Goal: Task Accomplishment & Management: Complete application form

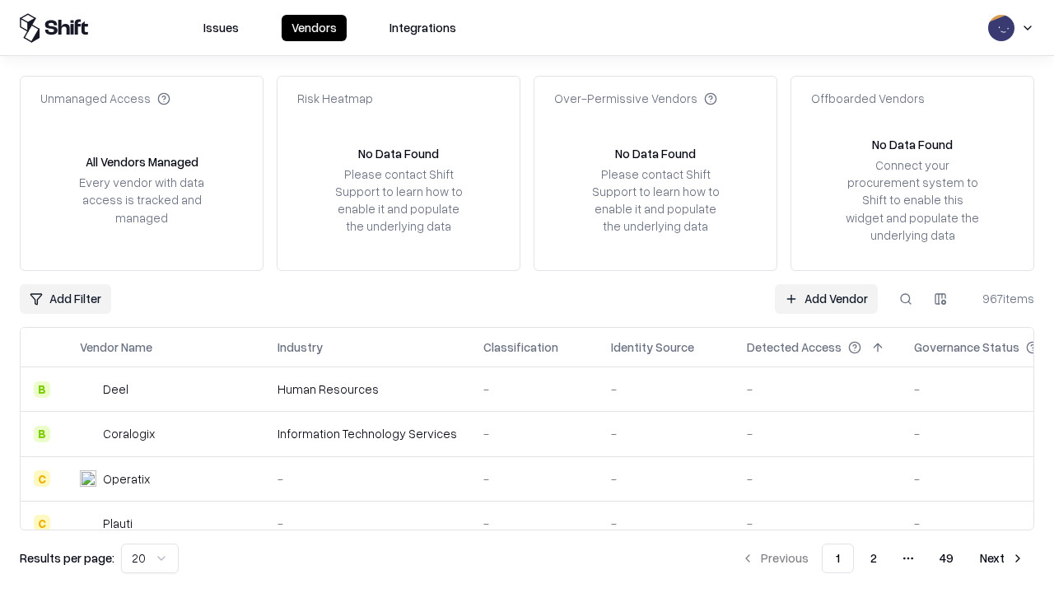
click at [826, 298] on link "Add Vendor" at bounding box center [826, 299] width 103 height 30
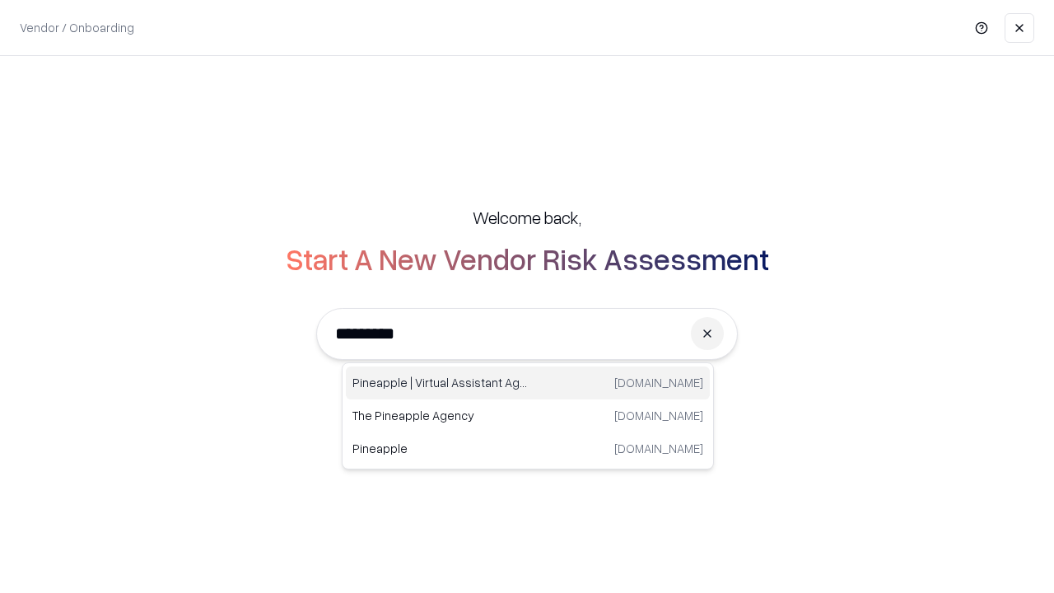
click at [528, 383] on div "Pineapple | Virtual Assistant Agency [DOMAIN_NAME]" at bounding box center [528, 383] width 364 height 33
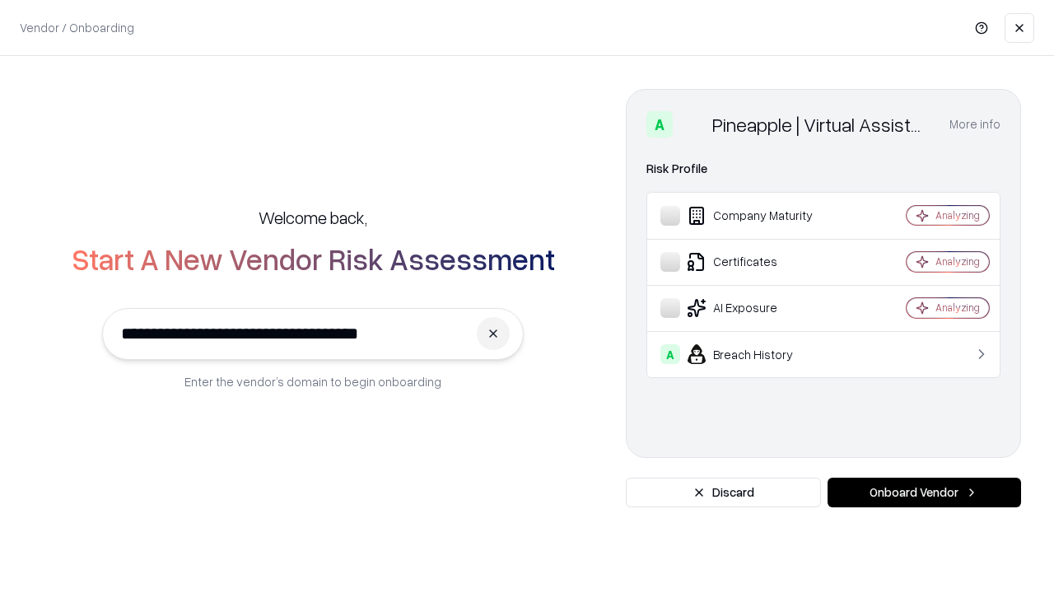
type input "**********"
click at [924, 493] on button "Onboard Vendor" at bounding box center [925, 493] width 194 height 30
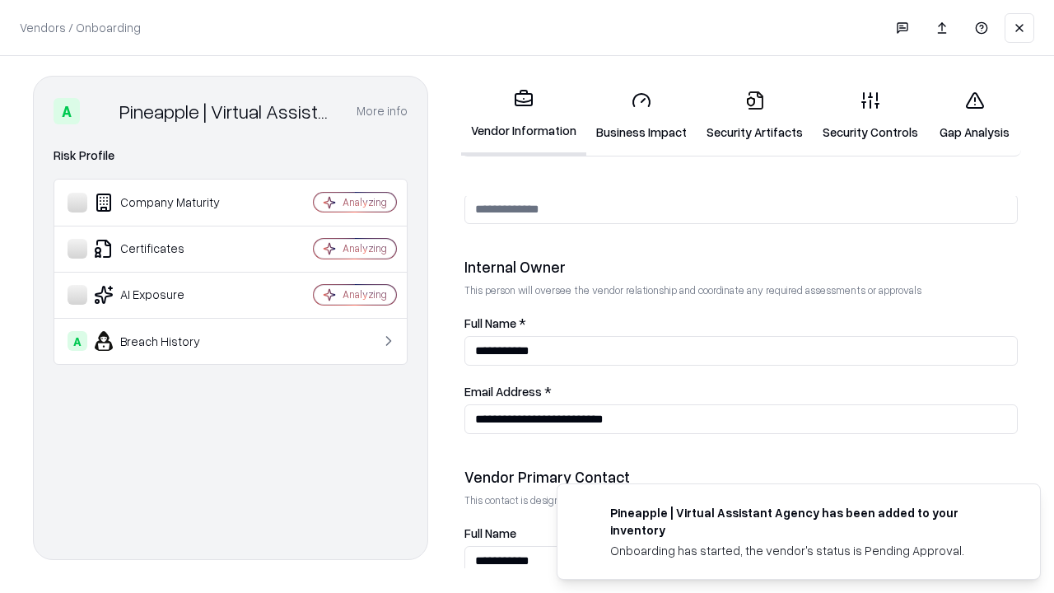
scroll to position [853, 0]
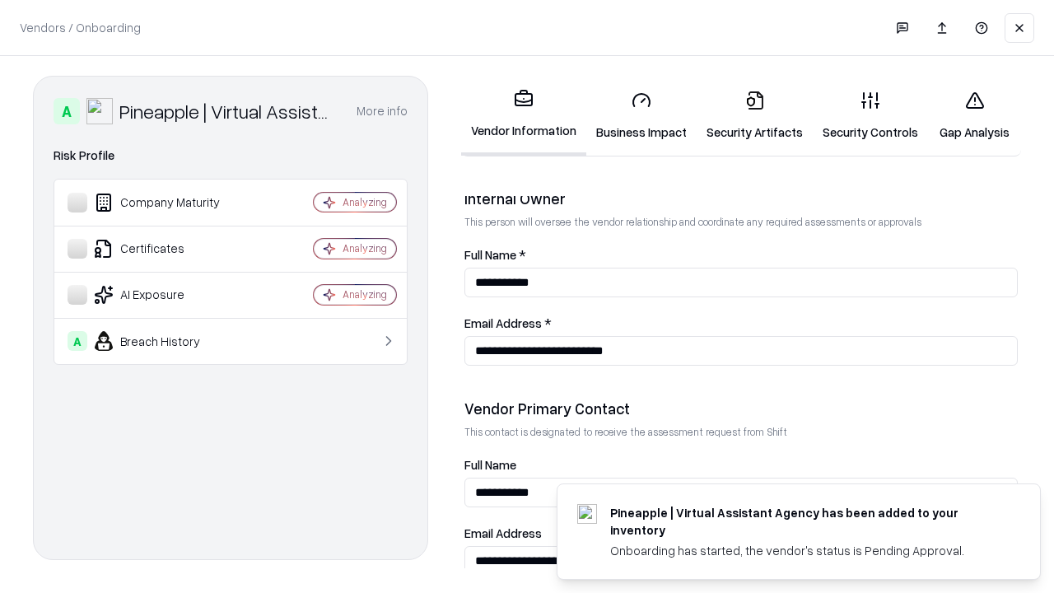
click at [755, 115] on link "Security Artifacts" at bounding box center [755, 115] width 116 height 77
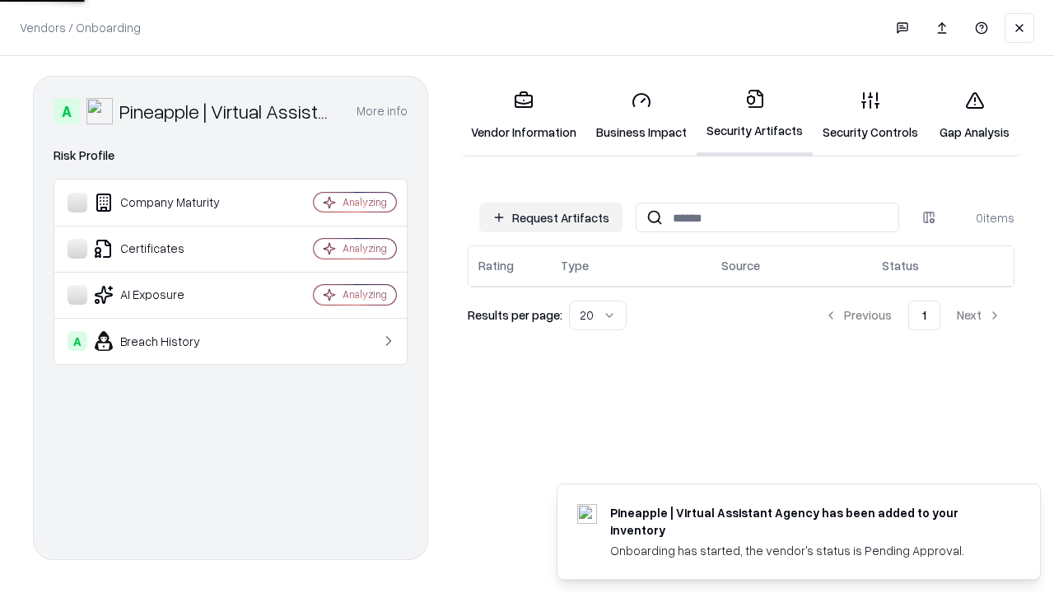
click at [551, 217] on button "Request Artifacts" at bounding box center [550, 218] width 143 height 30
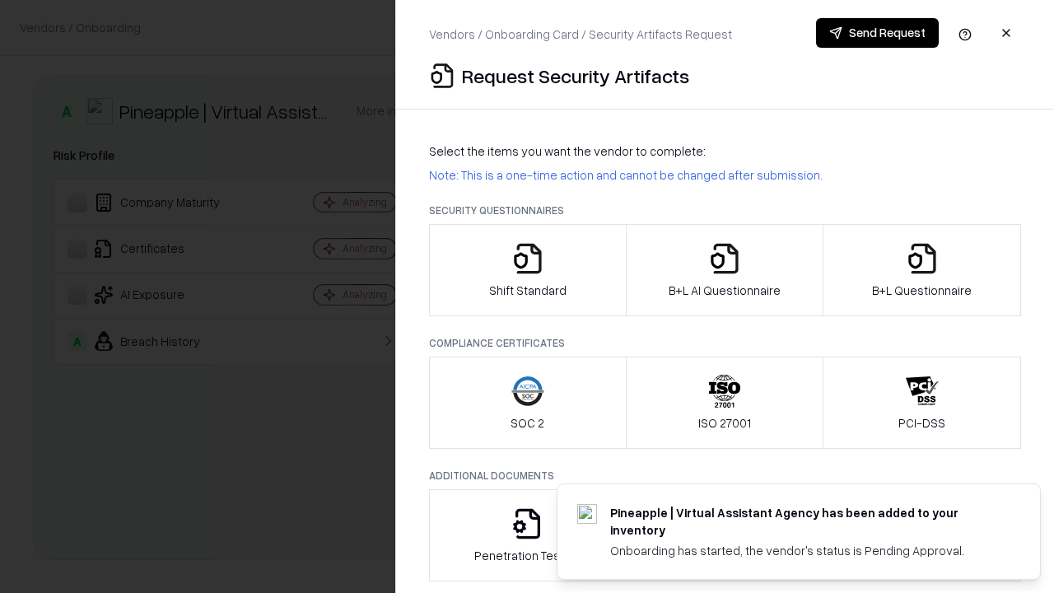
click at [922, 270] on icon "button" at bounding box center [922, 258] width 33 height 33
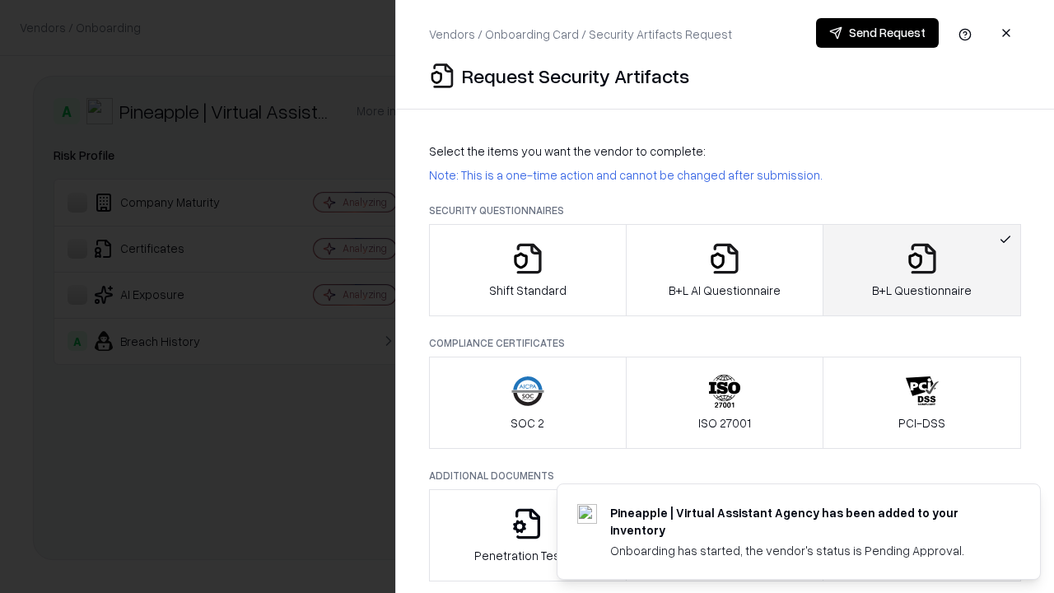
click at [724, 270] on icon "button" at bounding box center [724, 258] width 33 height 33
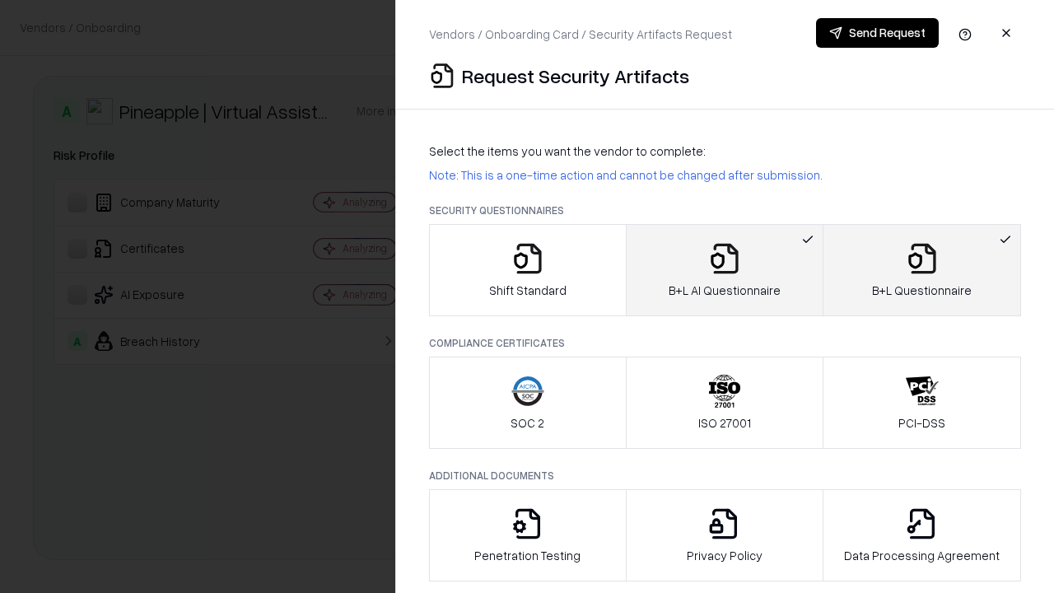
click at [877, 33] on button "Send Request" at bounding box center [877, 33] width 123 height 30
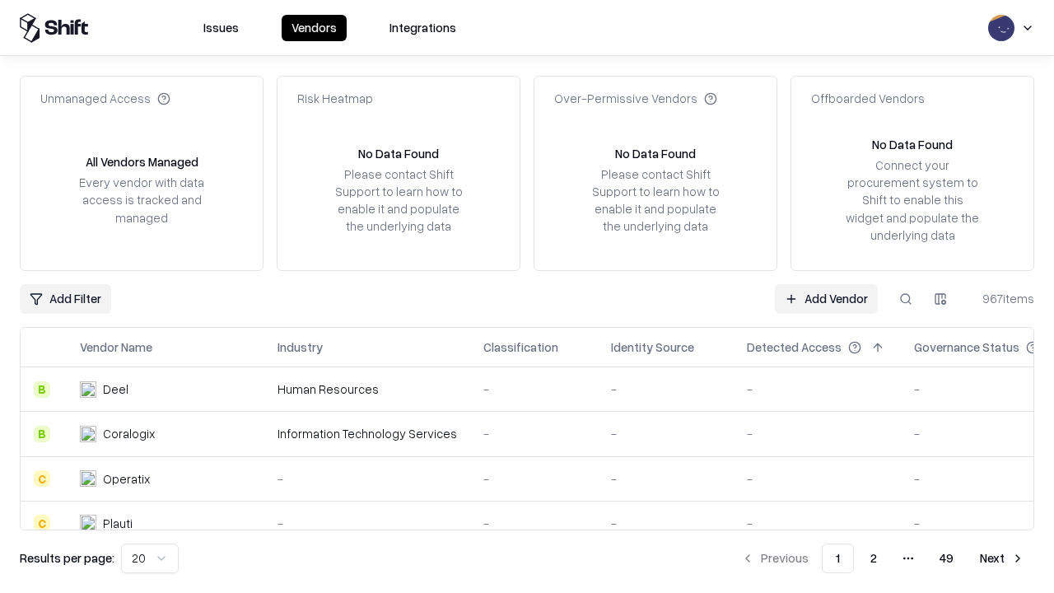
click at [906, 298] on button at bounding box center [906, 299] width 30 height 30
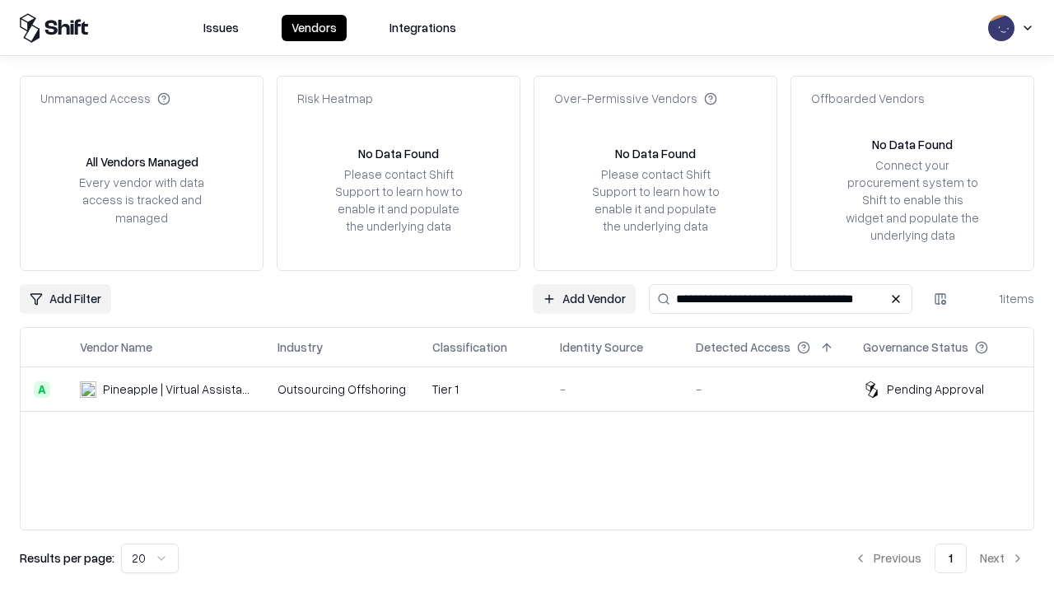
type input "**********"
click at [537, 389] on td "Tier 1" at bounding box center [483, 389] width 128 height 44
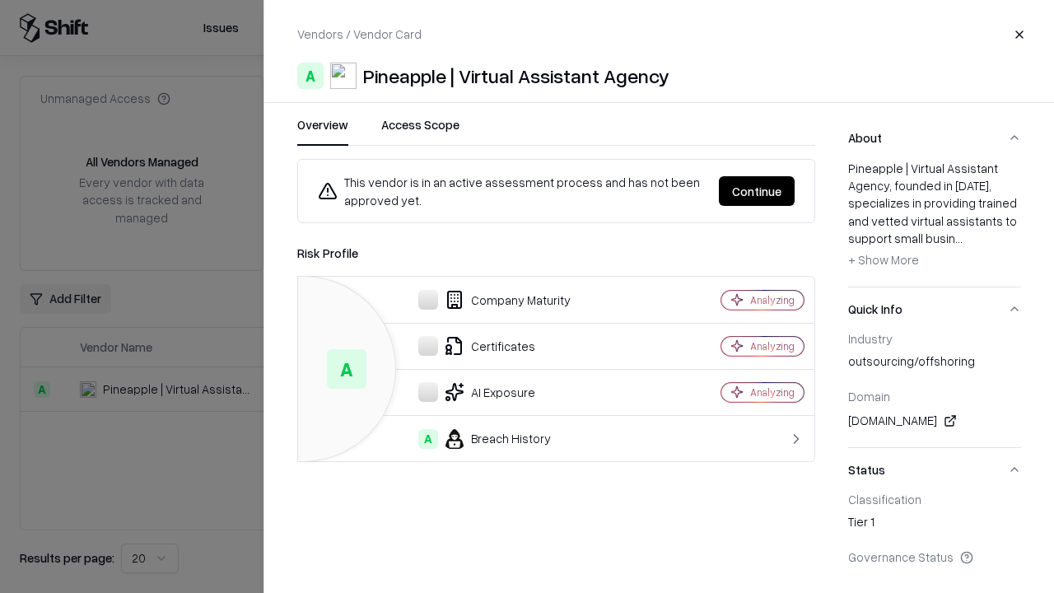
click at [757, 191] on button "Continue" at bounding box center [757, 191] width 76 height 30
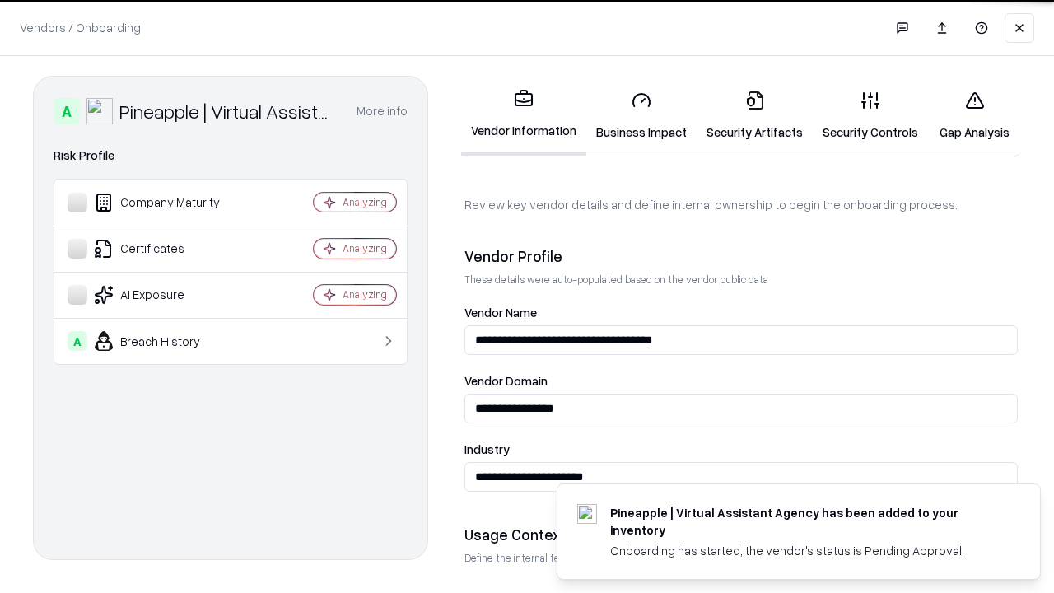
click at [755, 115] on link "Security Artifacts" at bounding box center [755, 115] width 116 height 77
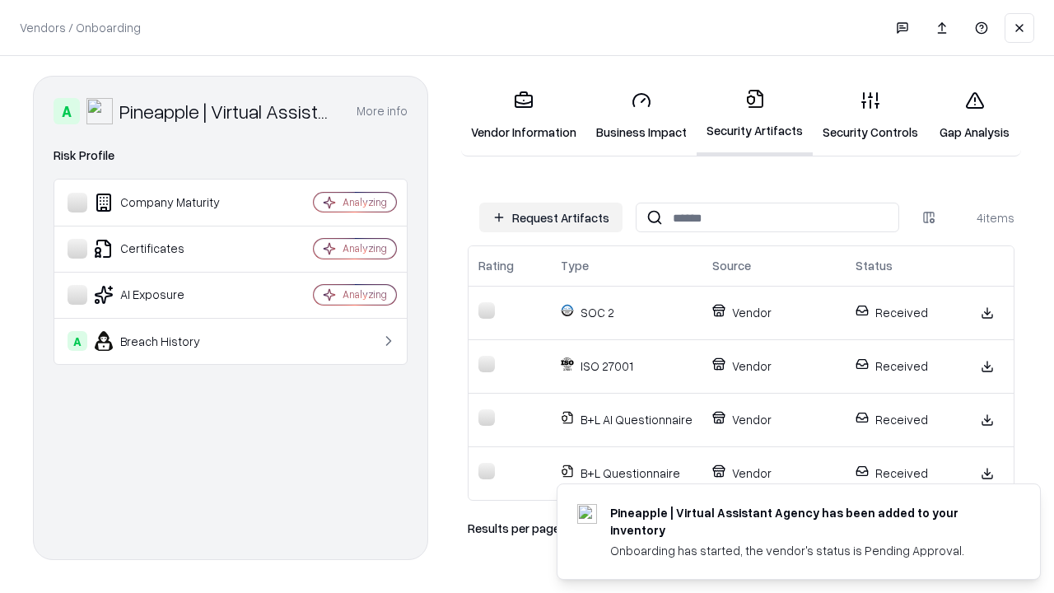
click at [974, 115] on link "Gap Analysis" at bounding box center [974, 115] width 93 height 77
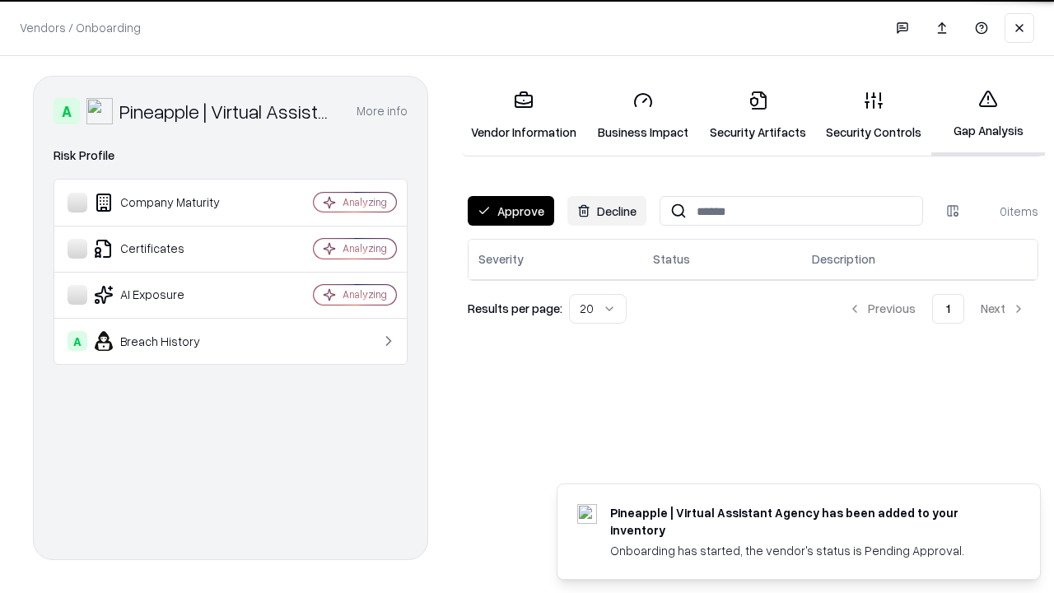
click at [511, 211] on button "Approve" at bounding box center [511, 211] width 86 height 30
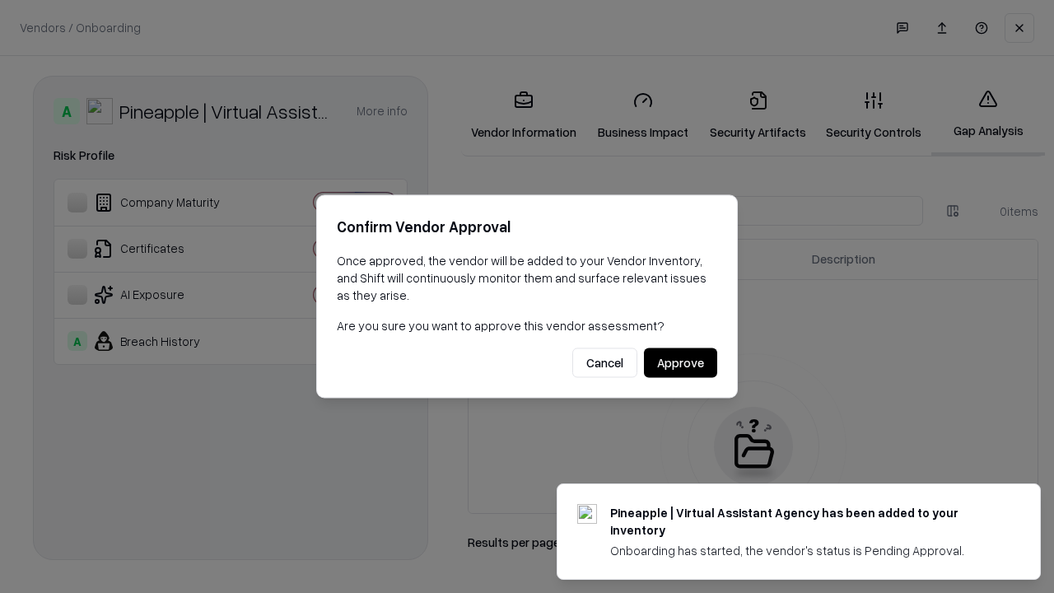
click at [680, 362] on button "Approve" at bounding box center [680, 363] width 73 height 30
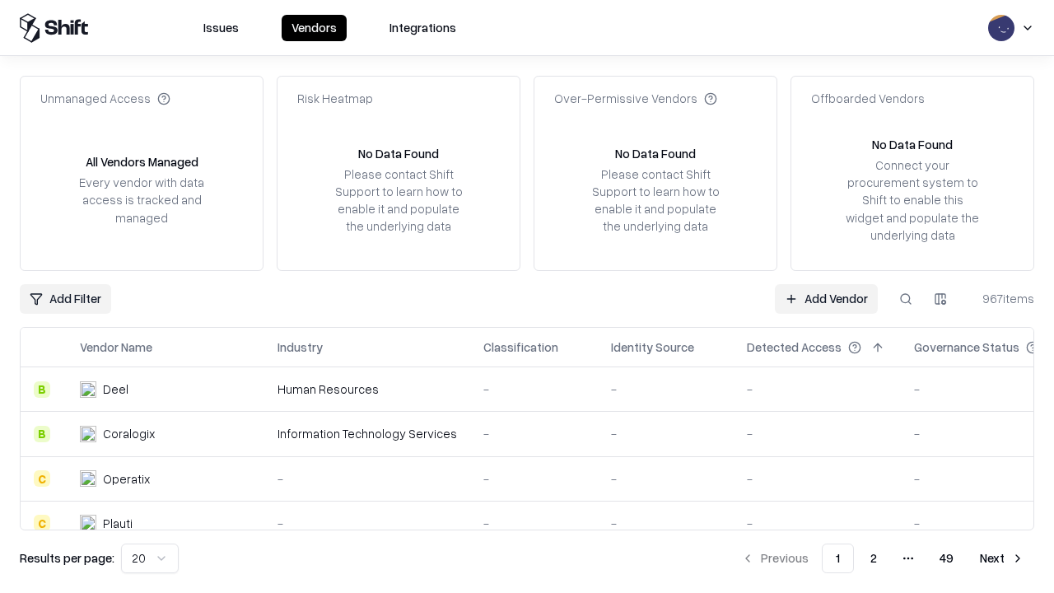
type input "**********"
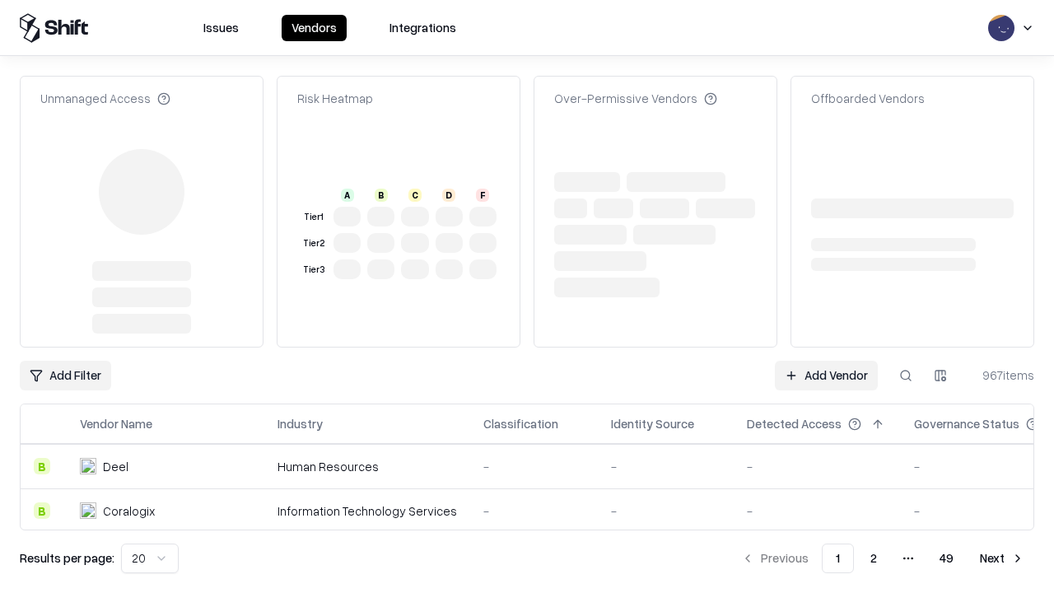
click at [826, 361] on link "Add Vendor" at bounding box center [826, 376] width 103 height 30
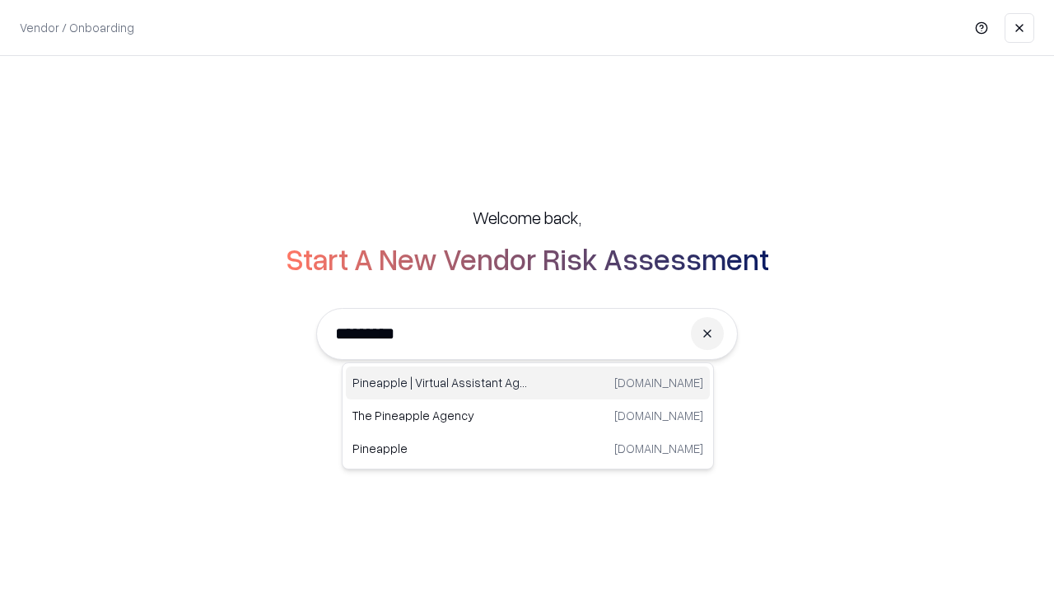
click at [528, 383] on div "Pineapple | Virtual Assistant Agency trypineapple.com" at bounding box center [528, 383] width 364 height 33
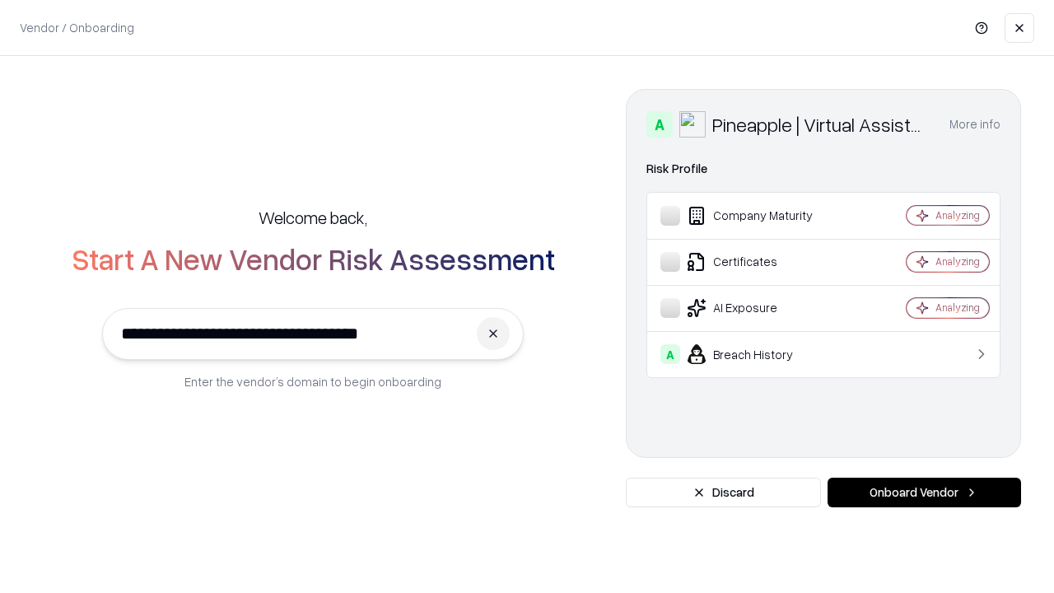
type input "**********"
click at [924, 493] on button "Onboard Vendor" at bounding box center [925, 493] width 194 height 30
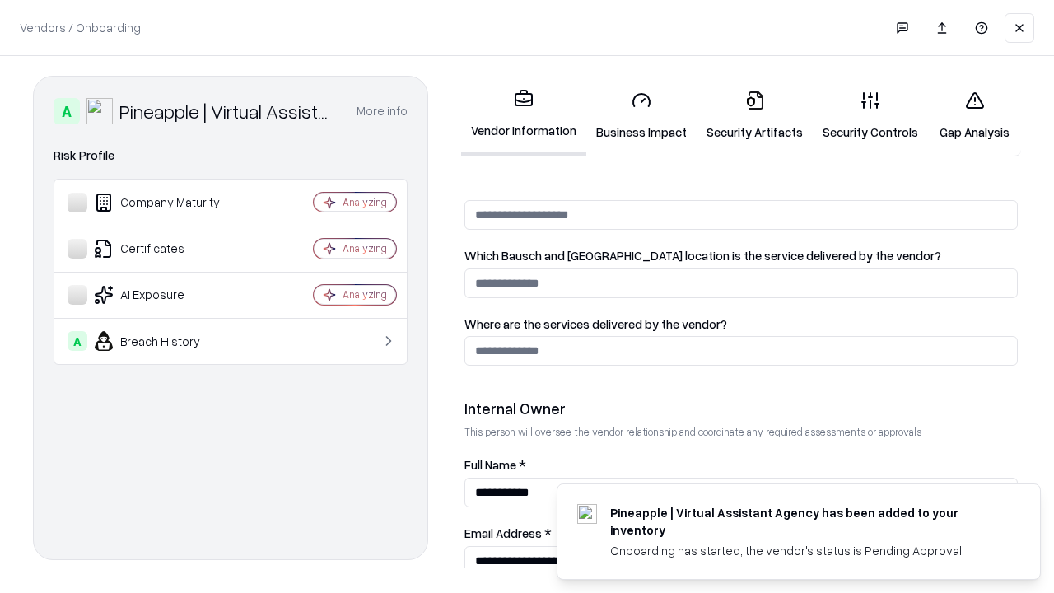
scroll to position [853, 0]
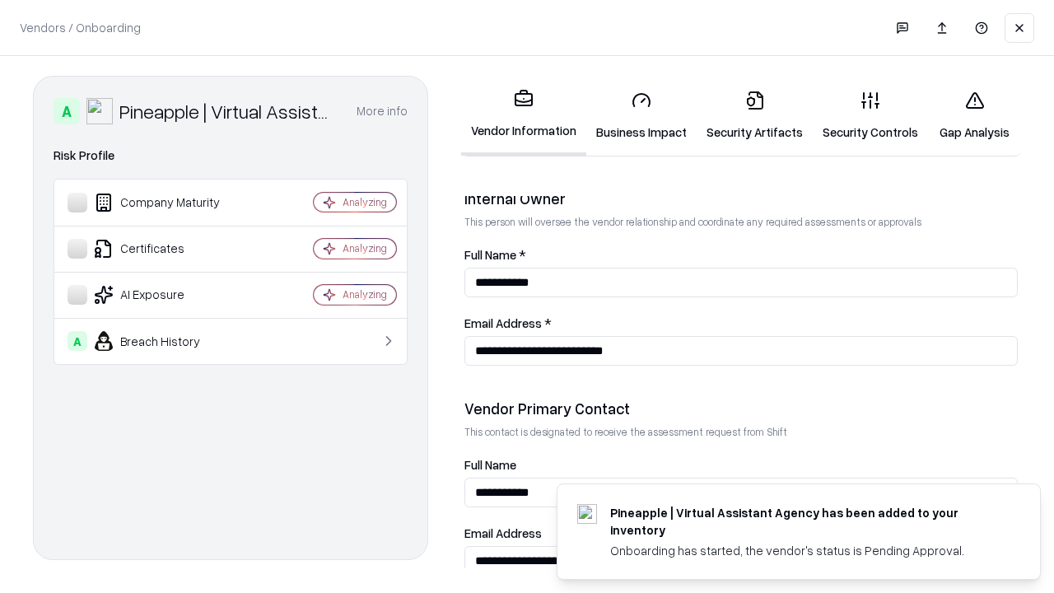
click at [974, 115] on link "Gap Analysis" at bounding box center [974, 115] width 93 height 77
